Goal: Information Seeking & Learning: Check status

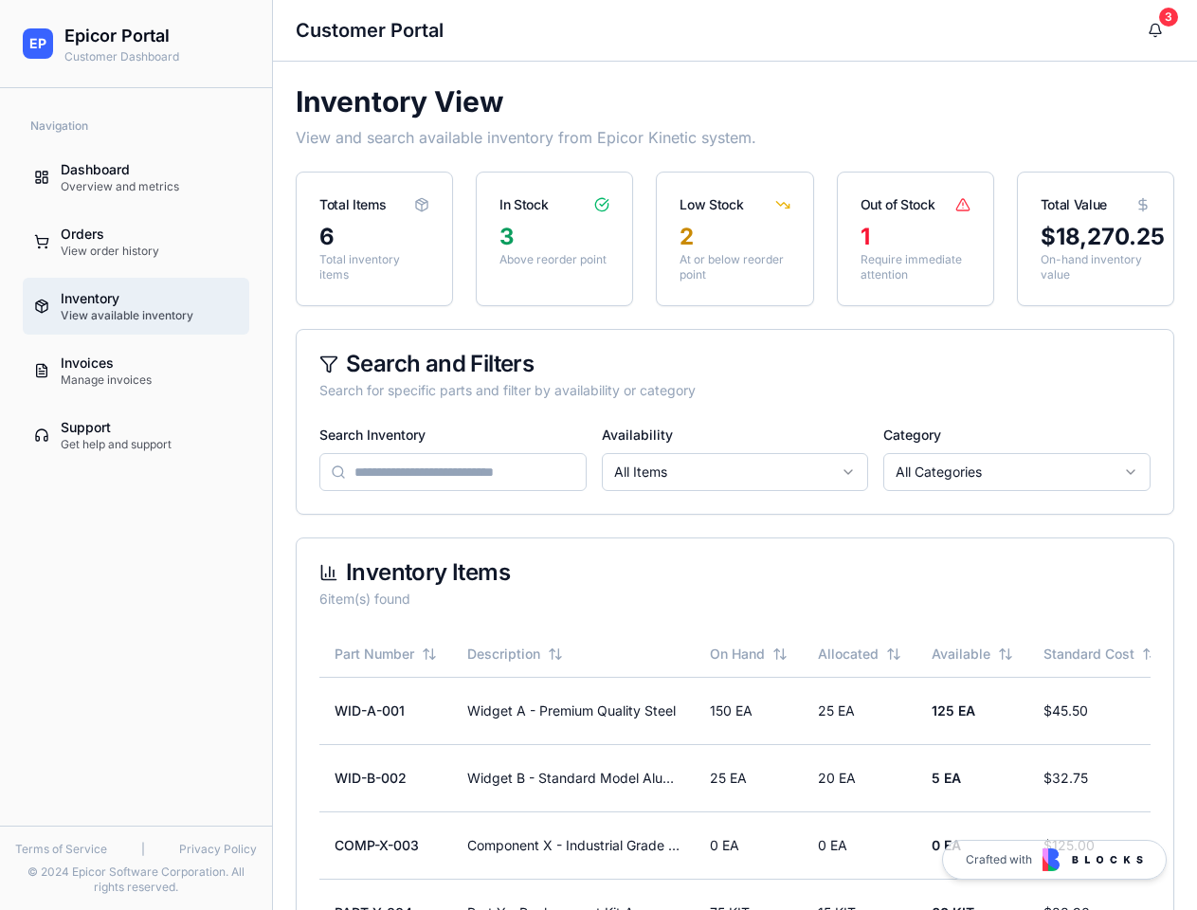
click at [598, 455] on div "Search Inventory Availability All Items Category All Categories" at bounding box center [736, 457] width 832 height 68
click at [736, 472] on html "EP Epicor Portal Customer Dashboard Navigation Dashboard Overview and metrics O…" at bounding box center [598, 563] width 1197 height 1127
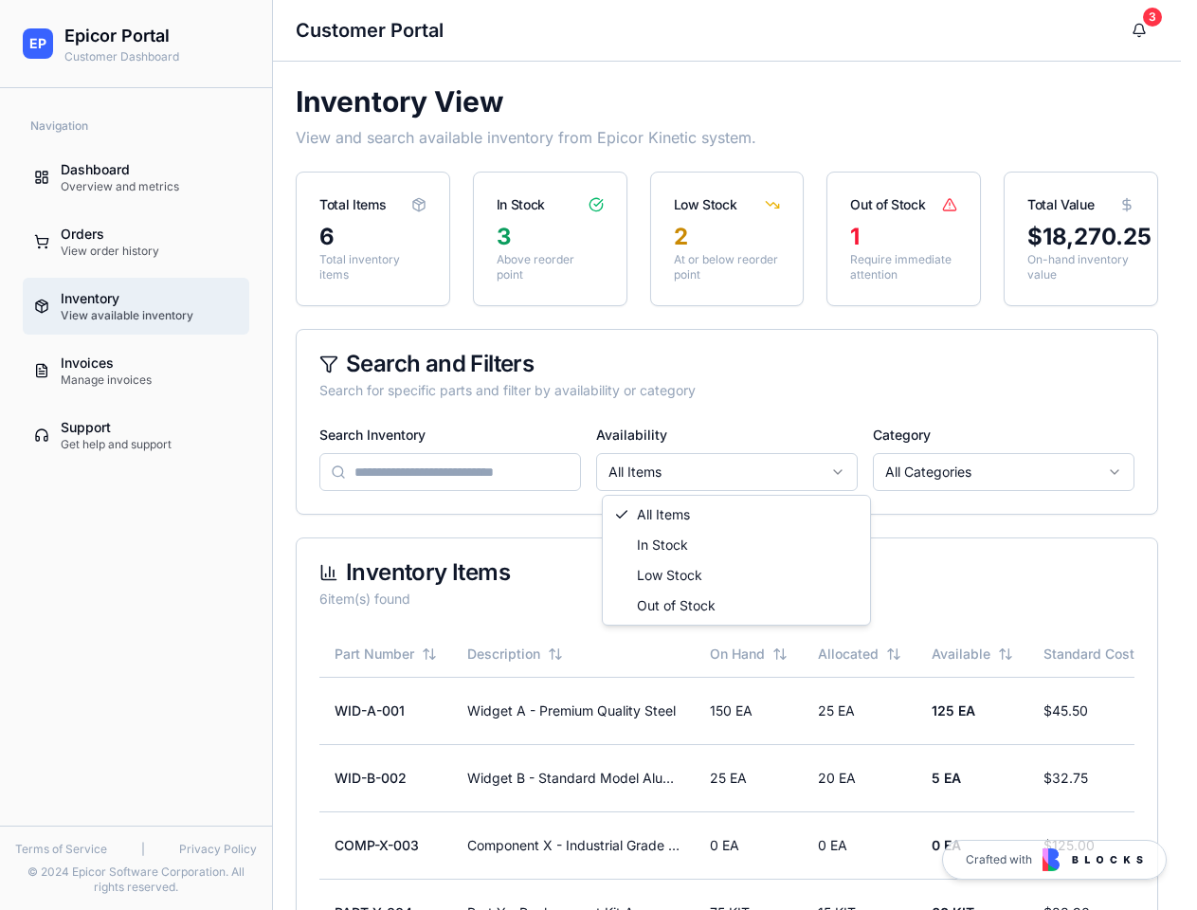
click at [1017, 472] on html "EP Epicor Portal Customer Dashboard Navigation Dashboard Overview and metrics O…" at bounding box center [598, 563] width 1197 height 1127
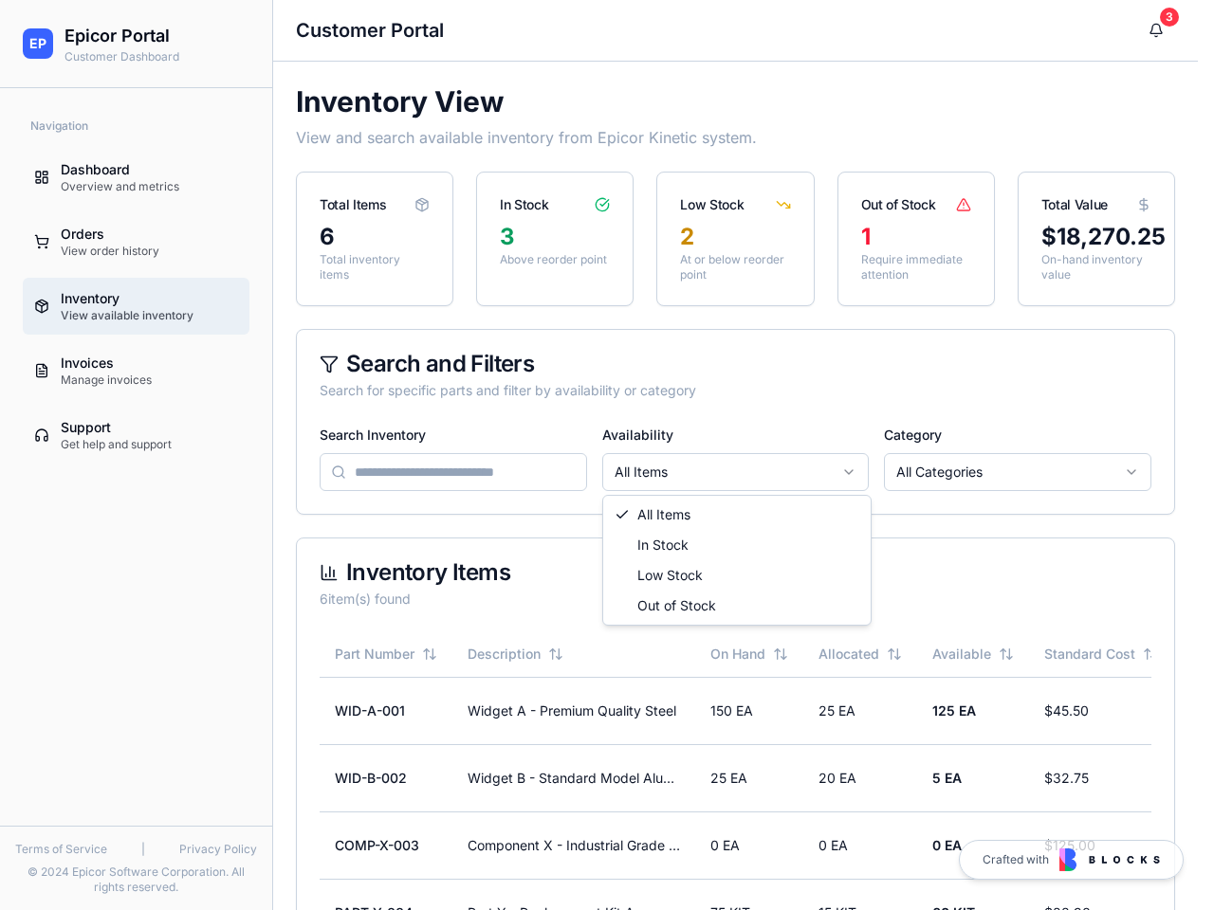
click at [386, 654] on html "EP Epicor Portal Customer Dashboard Navigation Dashboard Overview and metrics O…" at bounding box center [607, 563] width 1214 height 1127
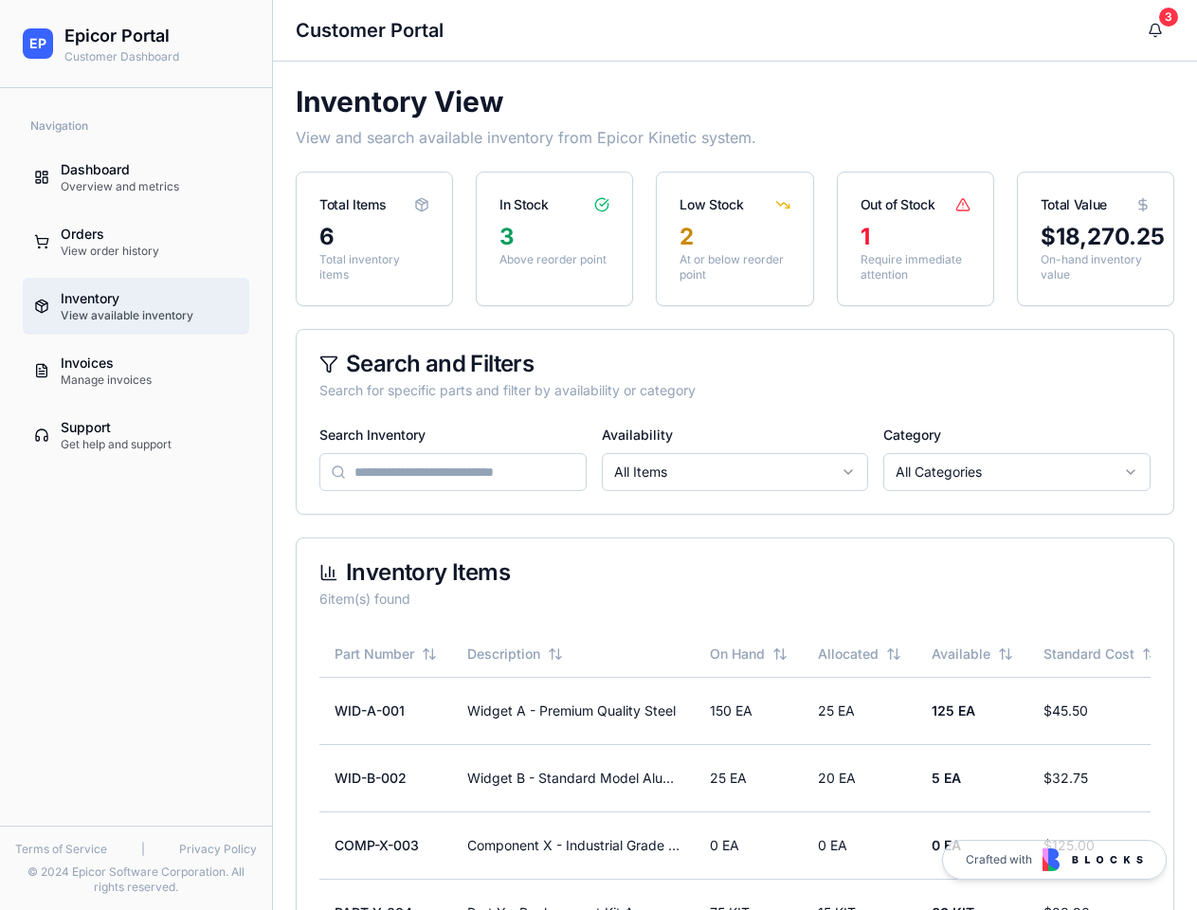
click at [515, 654] on button "Description" at bounding box center [515, 654] width 96 height 19
click at [749, 654] on button "On Hand" at bounding box center [749, 654] width 78 height 19
click at [860, 654] on button "Allocated" at bounding box center [859, 654] width 83 height 19
click at [973, 654] on button "Available" at bounding box center [973, 654] width 82 height 19
click at [1101, 654] on button "Standard Cost" at bounding box center [1101, 654] width 114 height 19
